Goal: Information Seeking & Learning: Learn about a topic

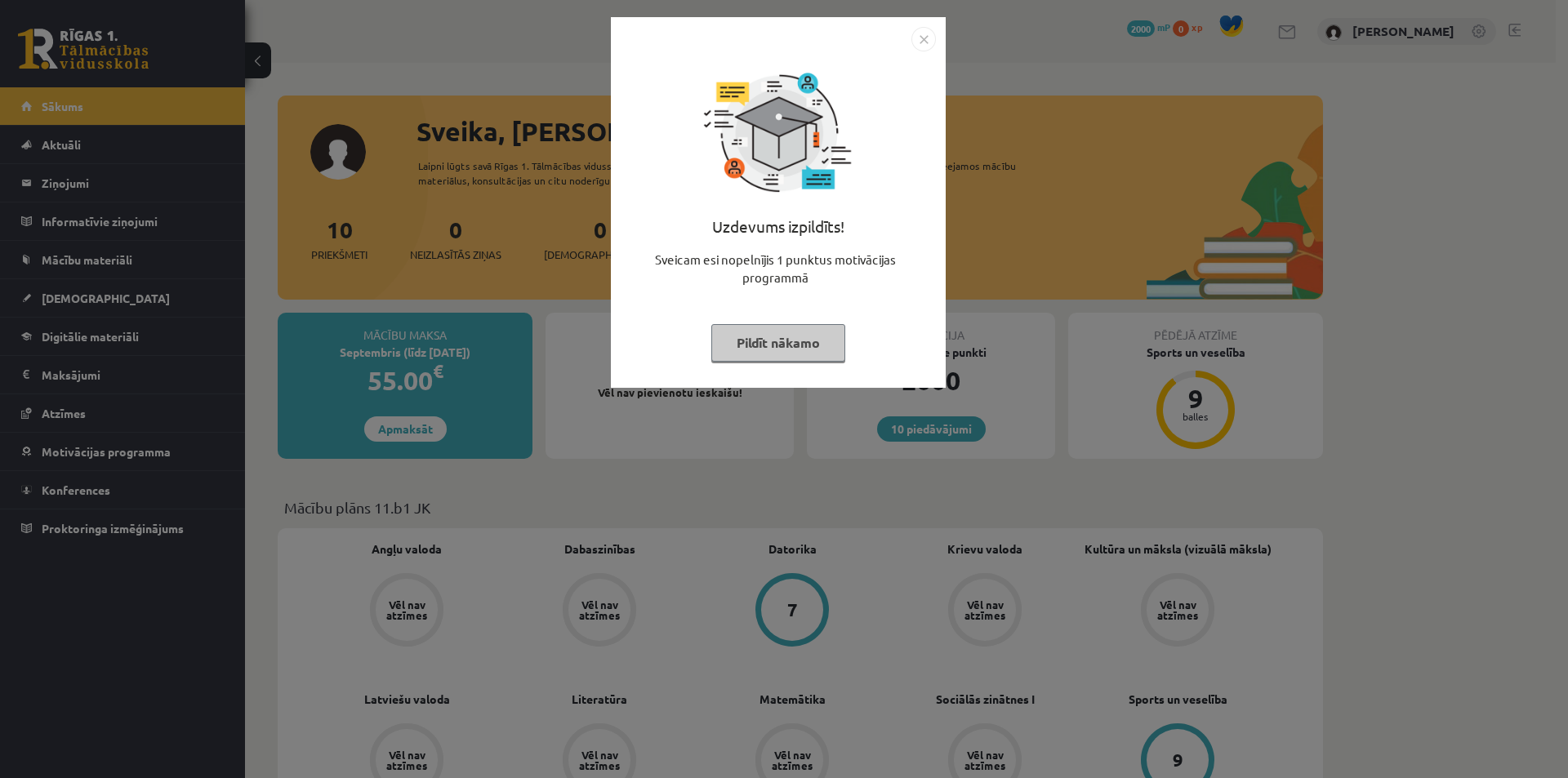
click at [789, 322] on div "Uzdevums izpildīts! Sveicam esi nopelnījis 1 punktus motivācijas programmā Pild…" at bounding box center [779, 215] width 315 height 326
click at [772, 330] on button "Pildīt nākamo" at bounding box center [779, 343] width 134 height 37
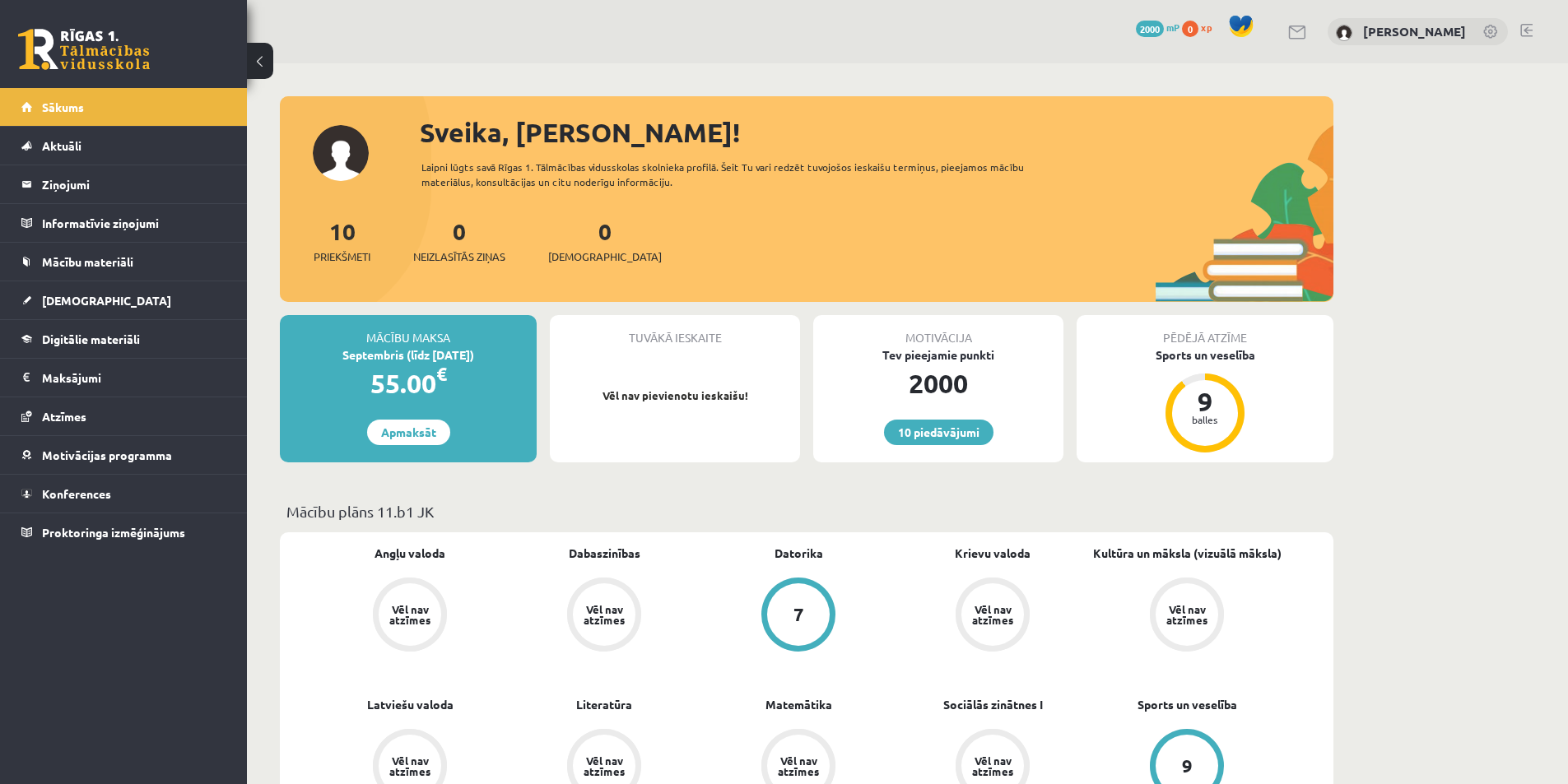
click at [483, 244] on div "0 Neizlasītās ziņas" at bounding box center [459, 239] width 92 height 51
click at [469, 245] on div "0 Neizlasītās ziņas" at bounding box center [459, 239] width 92 height 51
click at [459, 260] on span "Neizlasītās ziņas" at bounding box center [459, 257] width 92 height 16
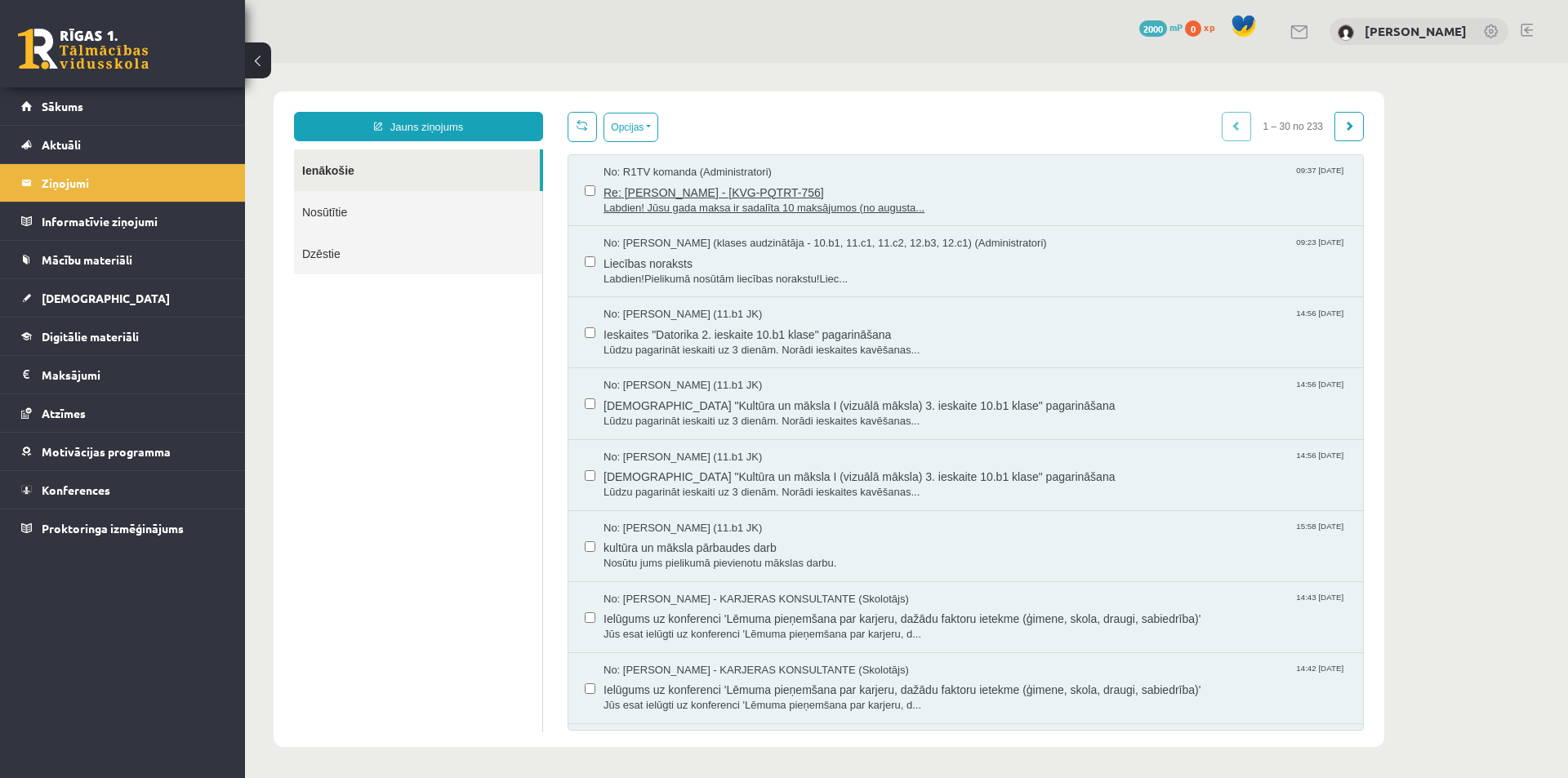
click at [734, 210] on span "Labdien! Jūsu gada maksa ir sadalīta 10 maksājumos (no augusta..." at bounding box center [975, 209] width 743 height 15
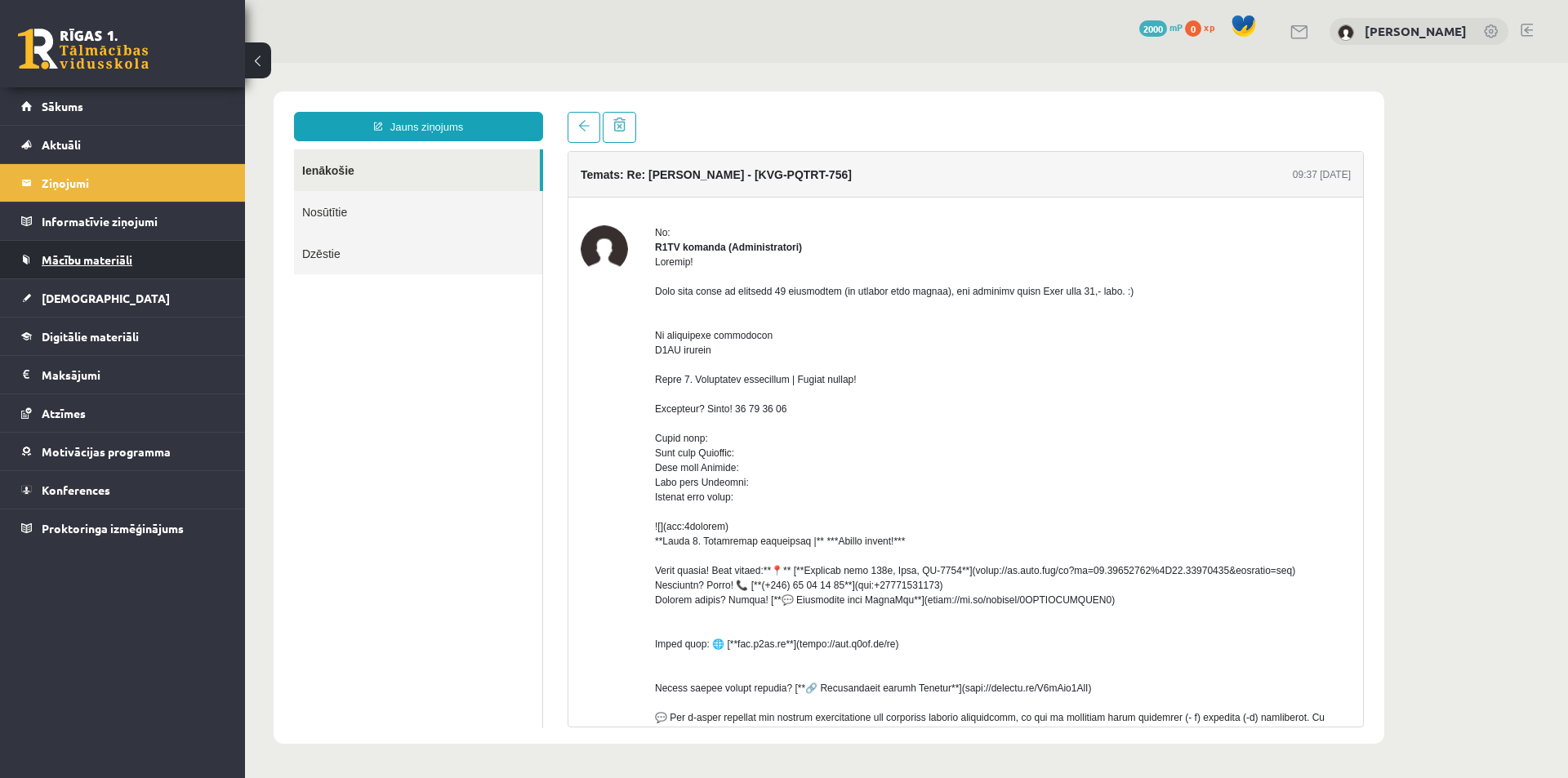
click at [94, 258] on span "Mācību materiāli" at bounding box center [87, 259] width 91 height 15
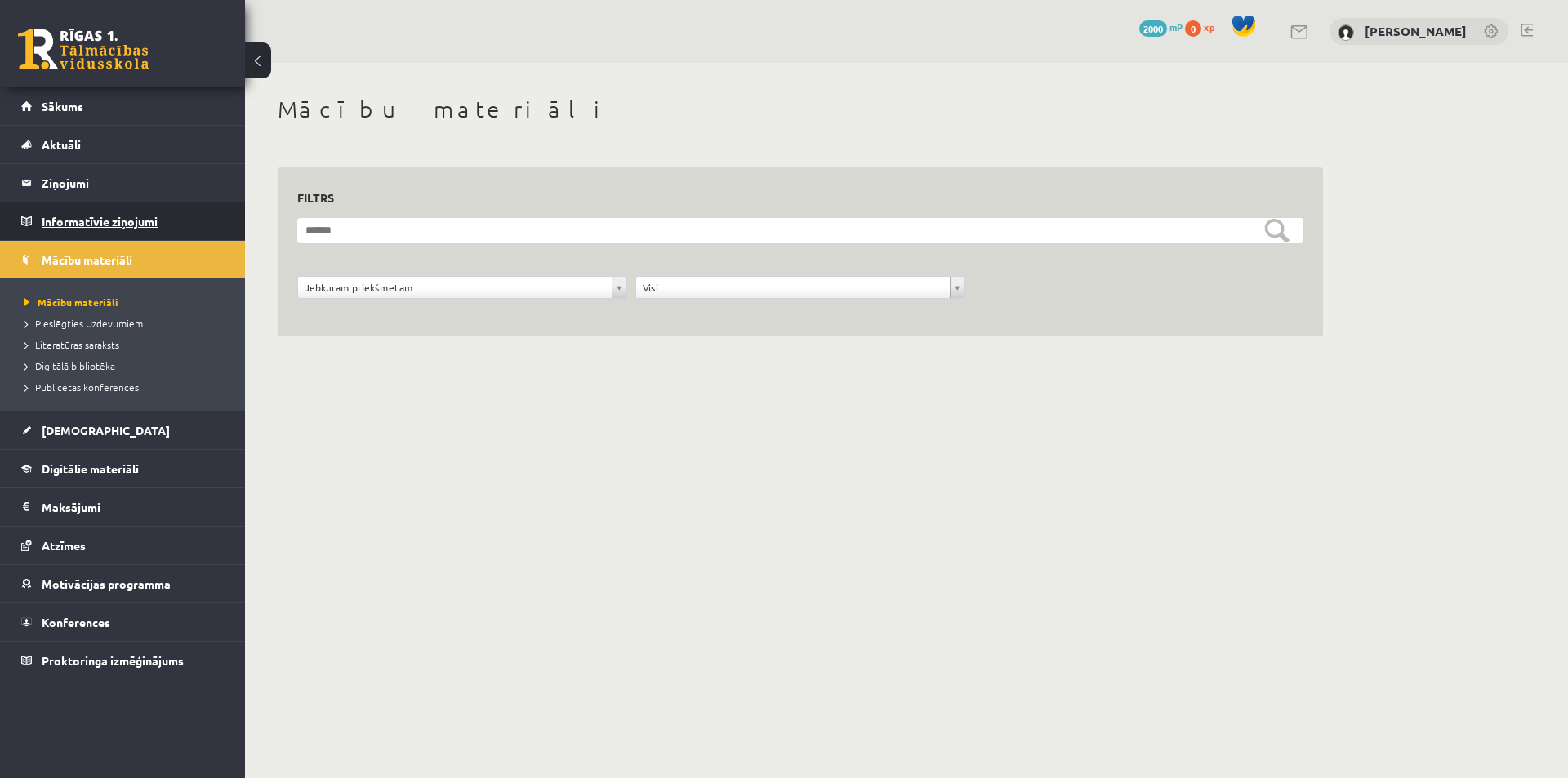
click at [105, 226] on legend "Informatīvie ziņojumi 0" at bounding box center [133, 220] width 183 height 37
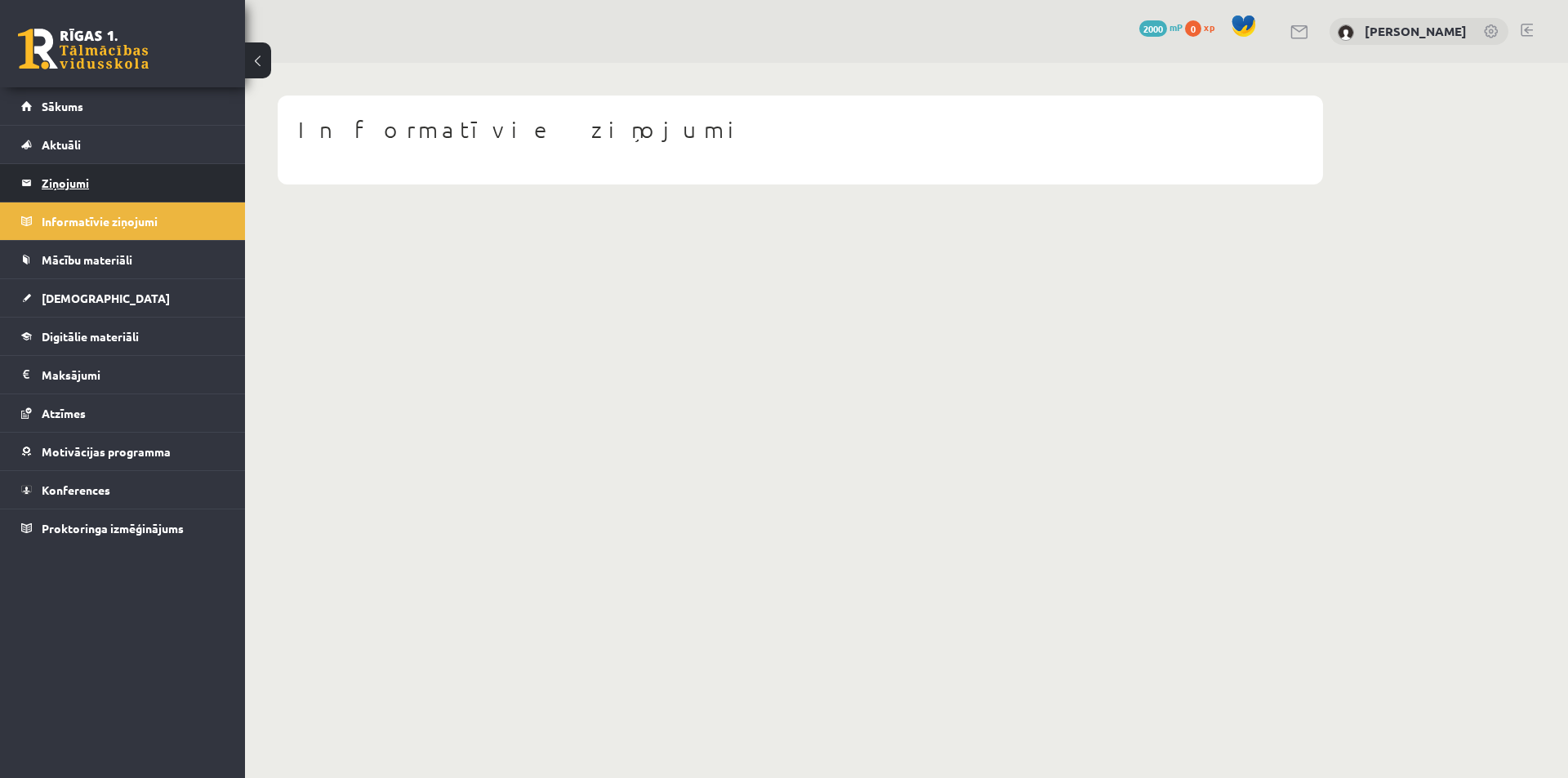
click at [77, 183] on legend "Ziņojumi 0" at bounding box center [133, 182] width 183 height 37
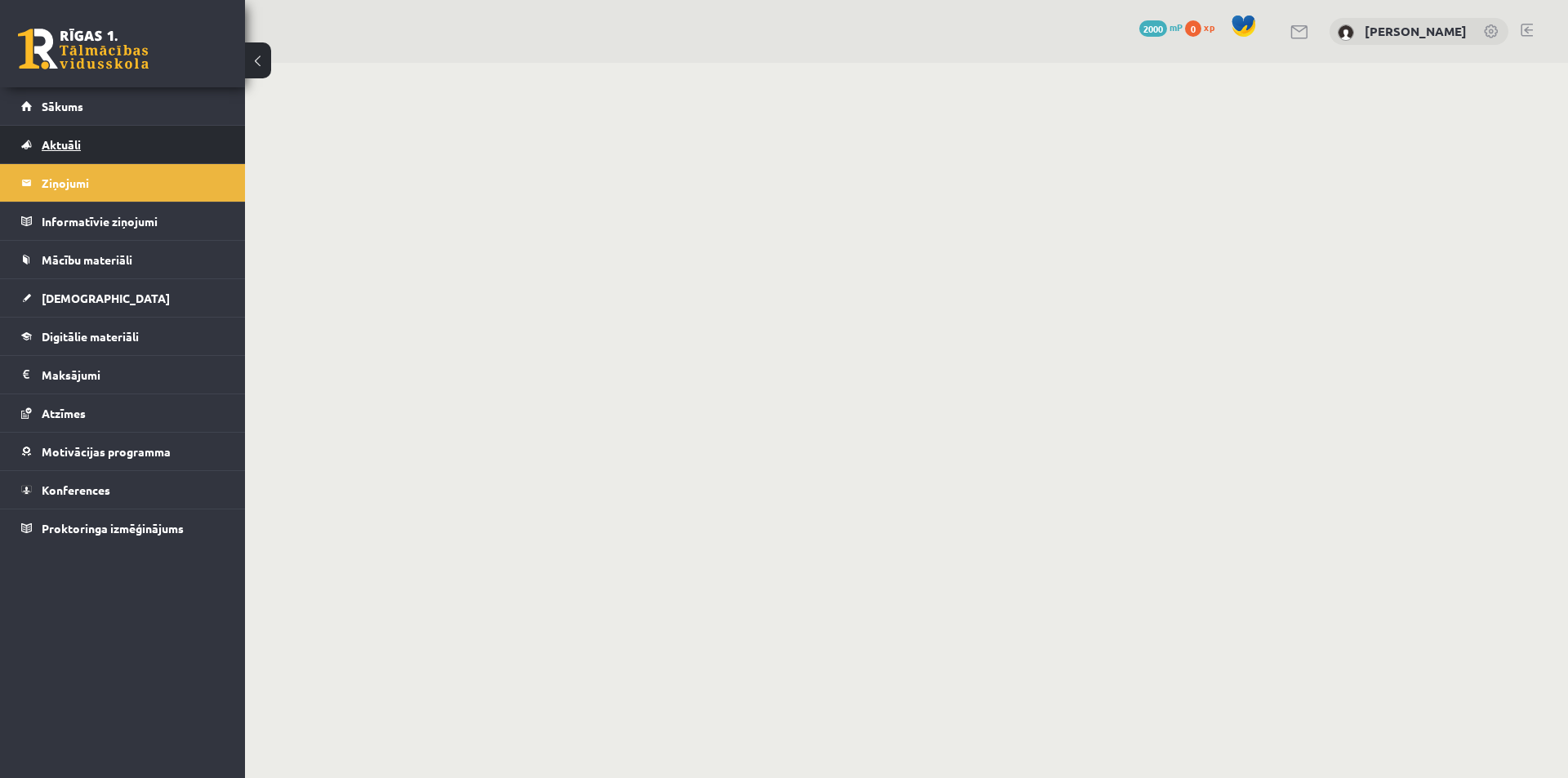
click at [70, 143] on span "Aktuāli" at bounding box center [61, 144] width 39 height 15
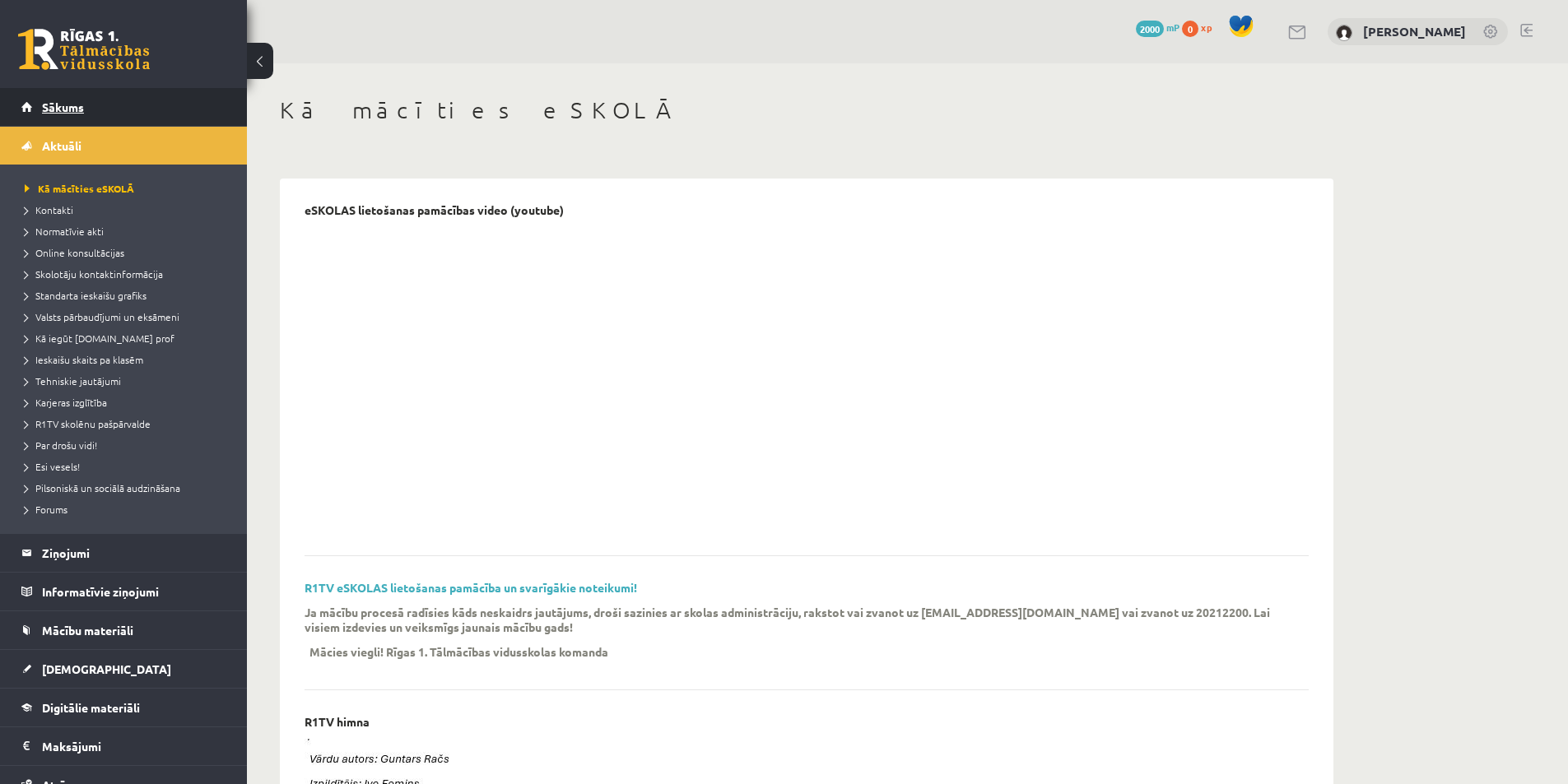
click at [76, 90] on link "Sākums" at bounding box center [123, 106] width 205 height 37
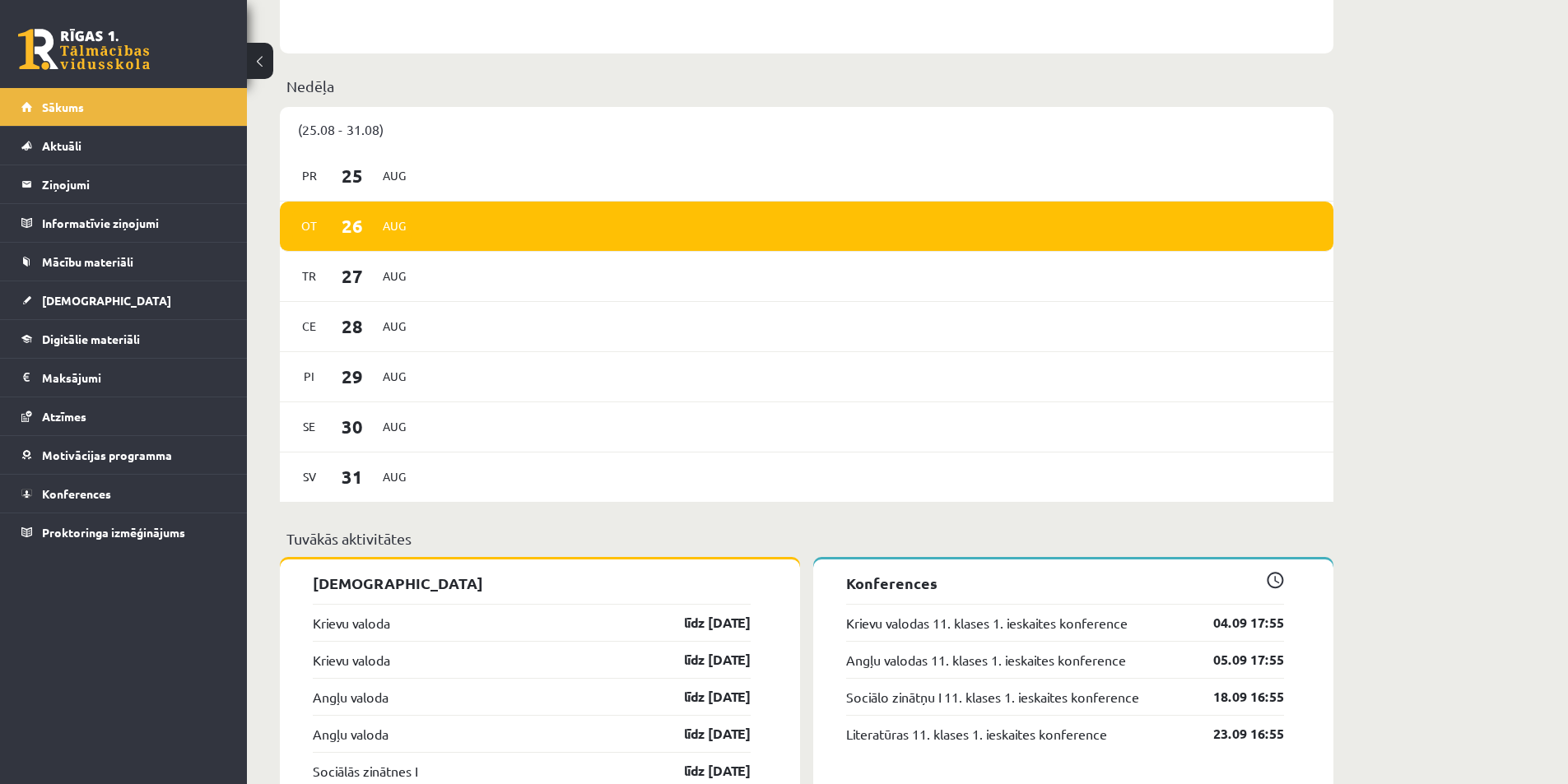
scroll to position [823, 0]
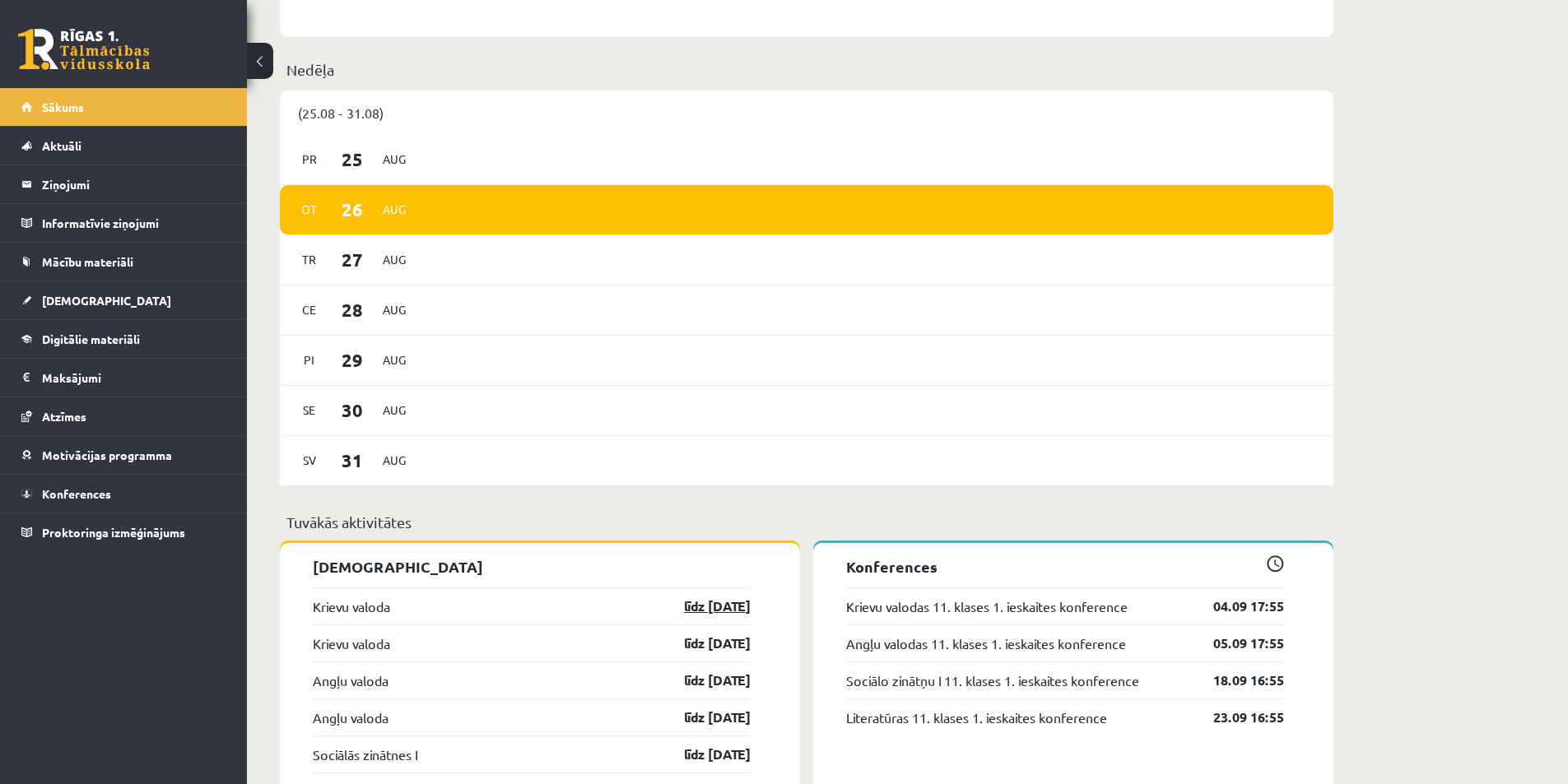
click at [715, 609] on link "līdz [DATE]" at bounding box center [703, 607] width 95 height 20
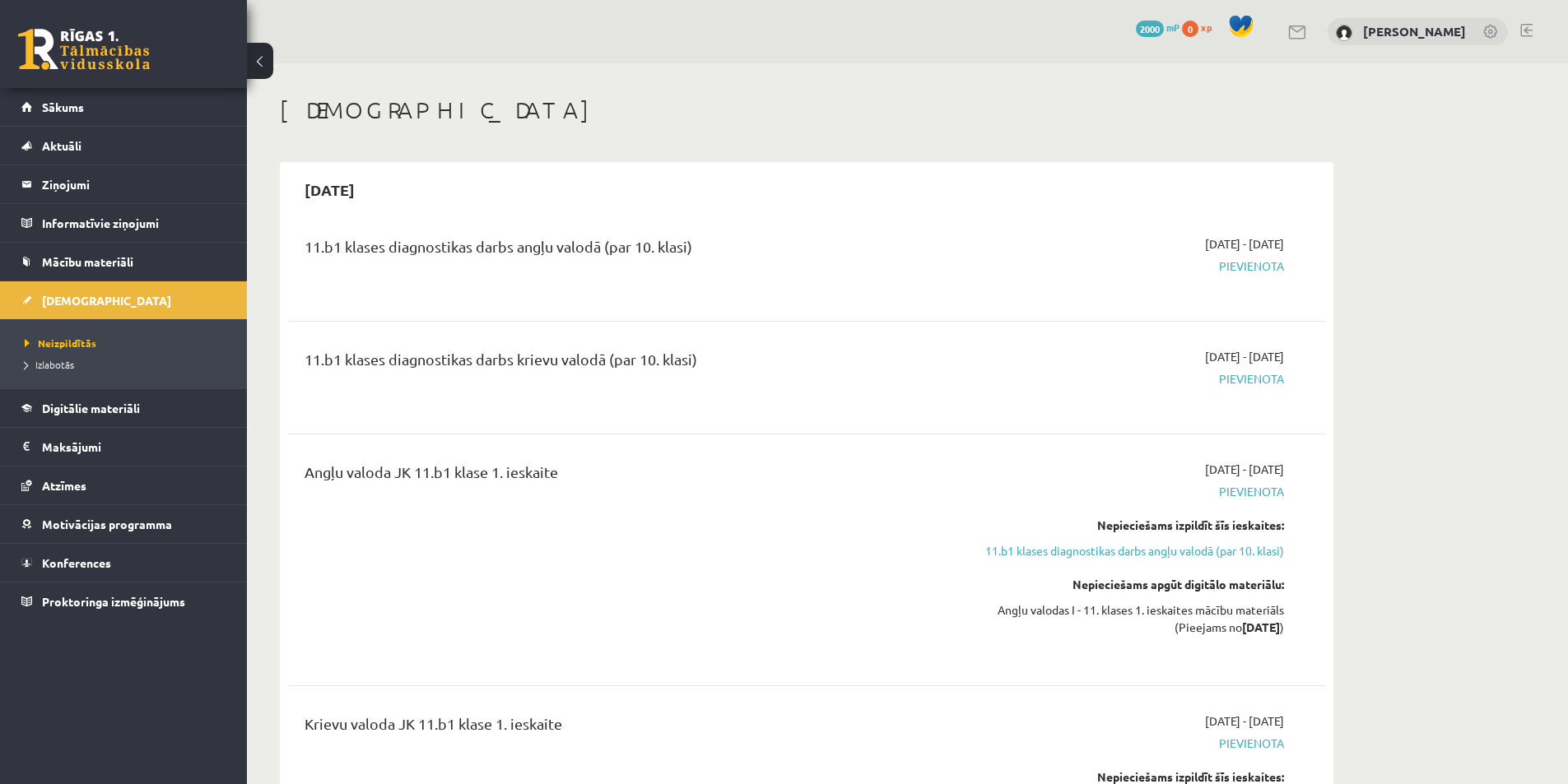
click at [1254, 270] on span "Pievienota" at bounding box center [1129, 266] width 311 height 17
click at [1264, 242] on span "2025-09-01 - 2025-09-15" at bounding box center [1245, 244] width 79 height 17
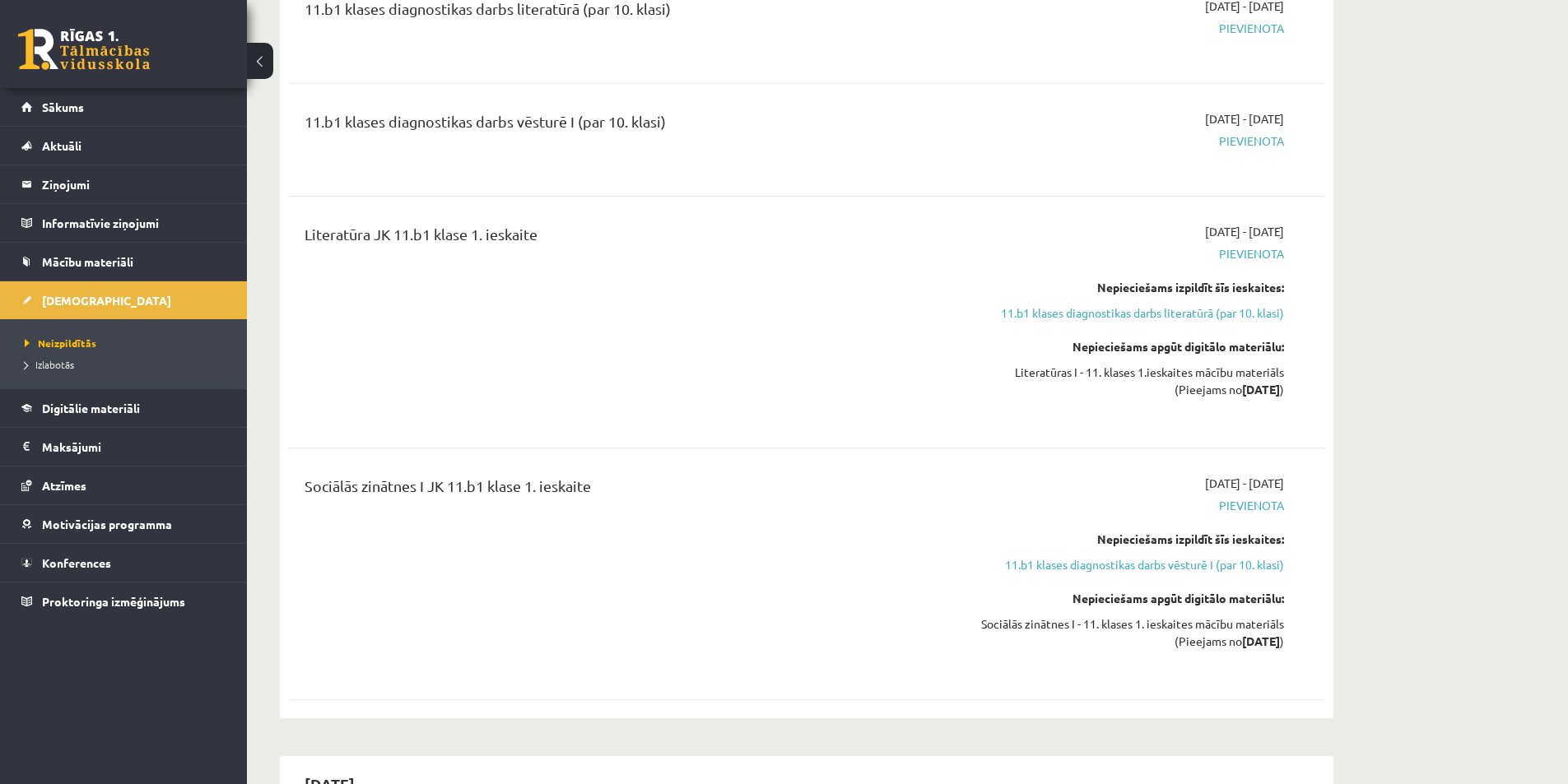
scroll to position [1234, 0]
